Goal: Transaction & Acquisition: Purchase product/service

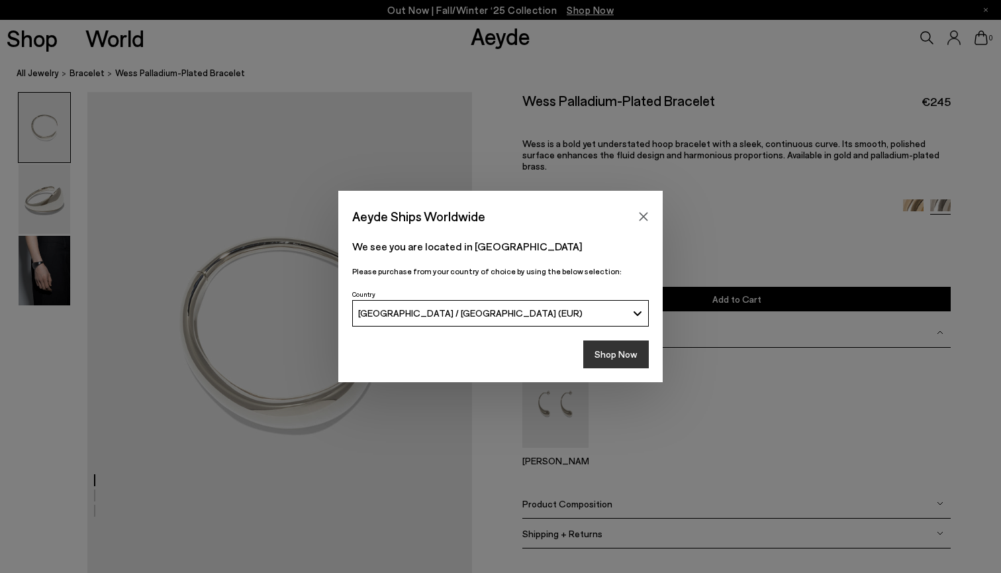
click at [621, 357] on button "Shop Now" at bounding box center [616, 354] width 66 height 28
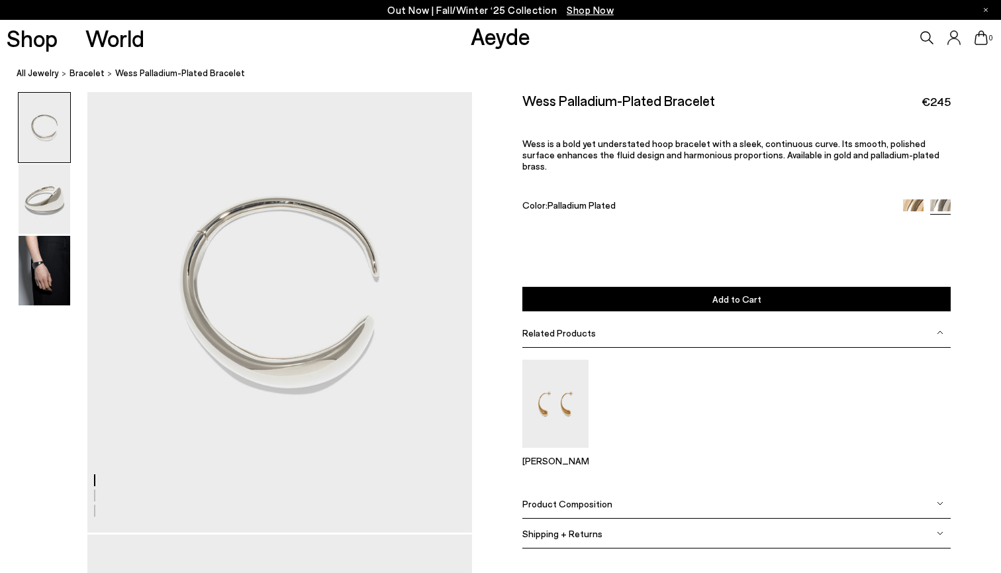
scroll to position [32, 0]
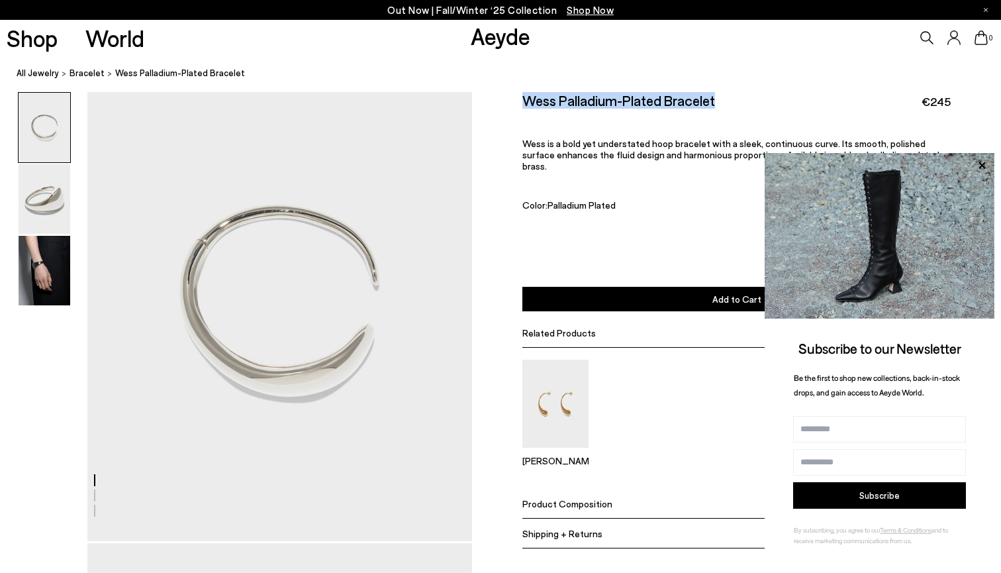
drag, startPoint x: 712, startPoint y: 101, endPoint x: 524, endPoint y: 97, distance: 188.1
click at [524, 97] on h2 "Wess Palladium-Plated Bracelet" at bounding box center [618, 100] width 193 height 17
copy h2 "Wess Palladium-Plated Bracelet"
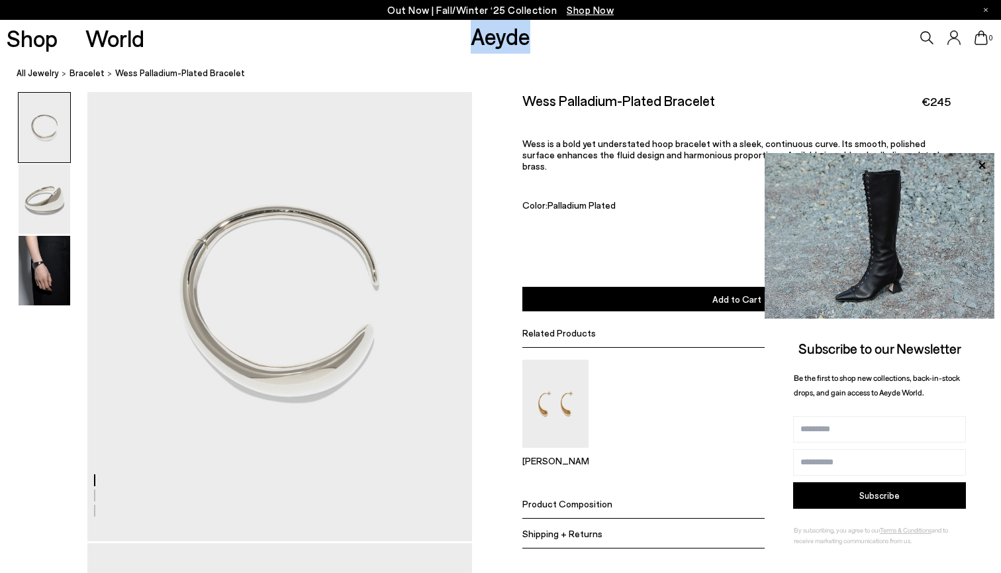
drag, startPoint x: 542, startPoint y: 42, endPoint x: 463, endPoint y: 36, distance: 78.4
click at [463, 37] on div "Shop World Aeyde 0" at bounding box center [500, 38] width 1001 height 36
copy link "Aeyde"
drag, startPoint x: 919, startPoint y: 102, endPoint x: 930, endPoint y: 103, distance: 11.3
click at [930, 103] on div "Wess Palladium-Plated Bracelet €245" at bounding box center [736, 101] width 429 height 18
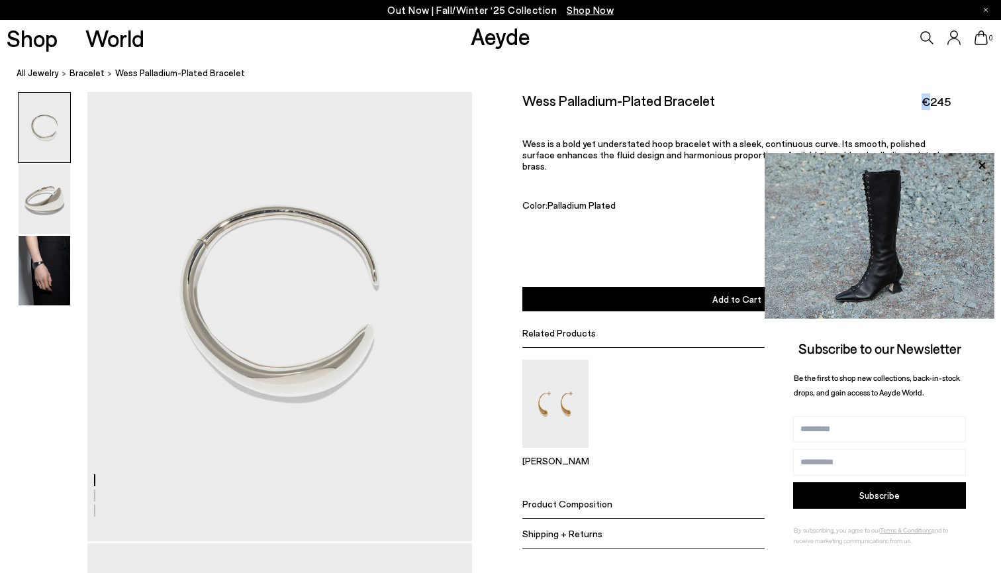
copy span "€"
click at [929, 104] on span "€245" at bounding box center [936, 101] width 29 height 17
copy span "€"
